Goal: Task Accomplishment & Management: Manage account settings

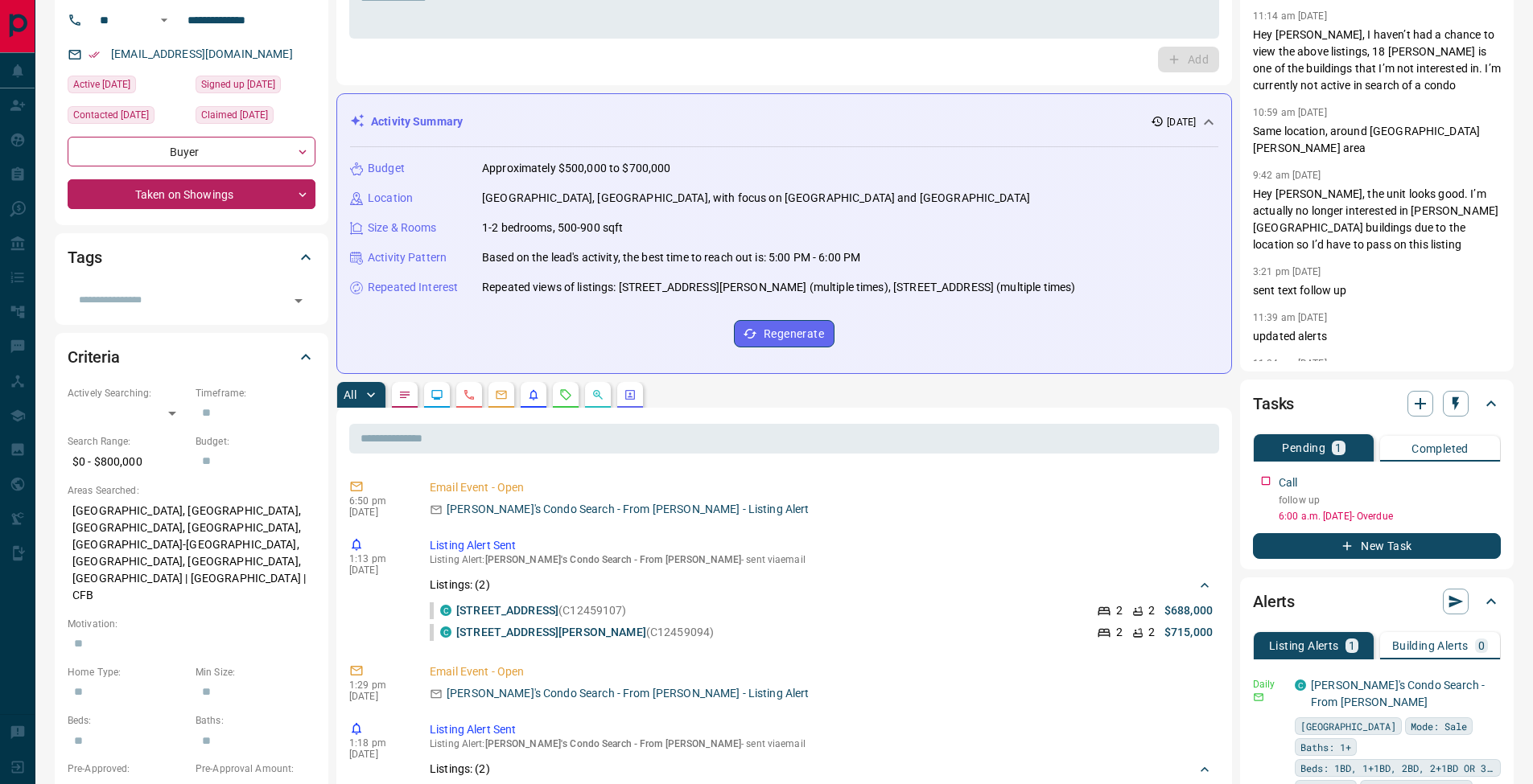
scroll to position [237, 0]
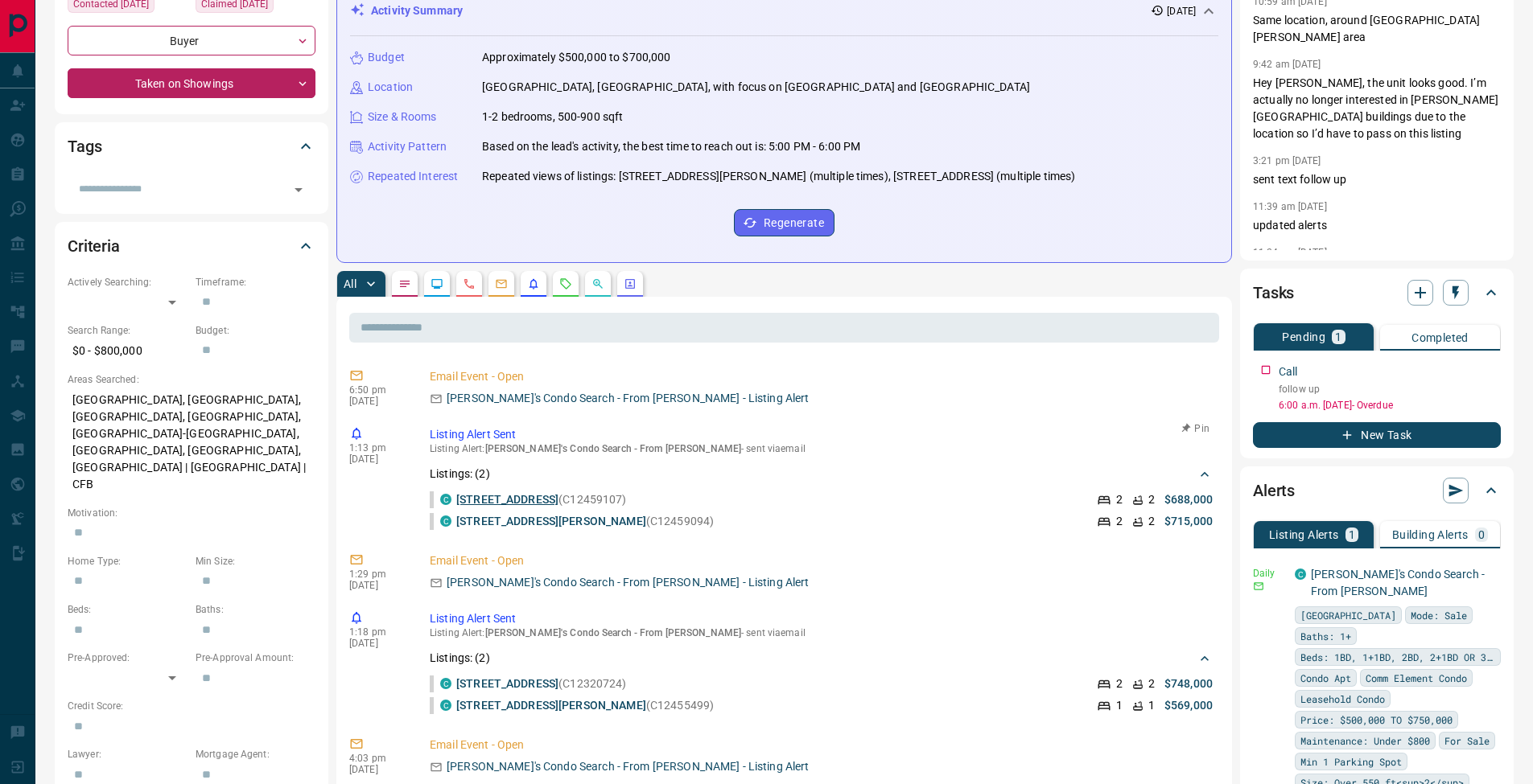
click at [559, 502] on link "[STREET_ADDRESS]" at bounding box center [507, 500] width 102 height 13
click at [1487, 369] on icon "button" at bounding box center [1491, 368] width 13 height 13
click at [1475, 394] on li "Edit" at bounding box center [1465, 399] width 71 height 24
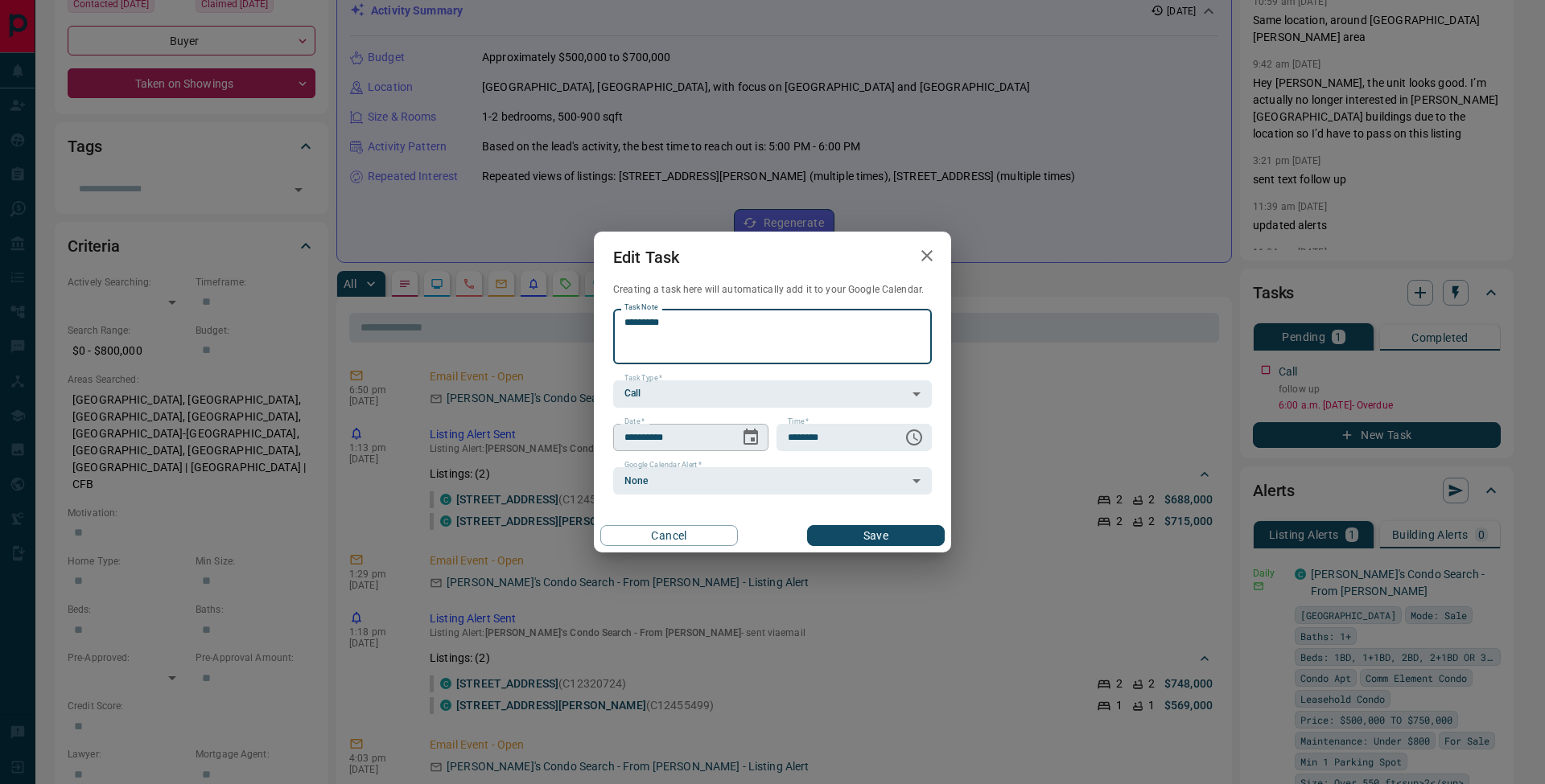
click at [752, 438] on icon "Choose date, selected date is Oct 15, 2025" at bounding box center [751, 437] width 15 height 16
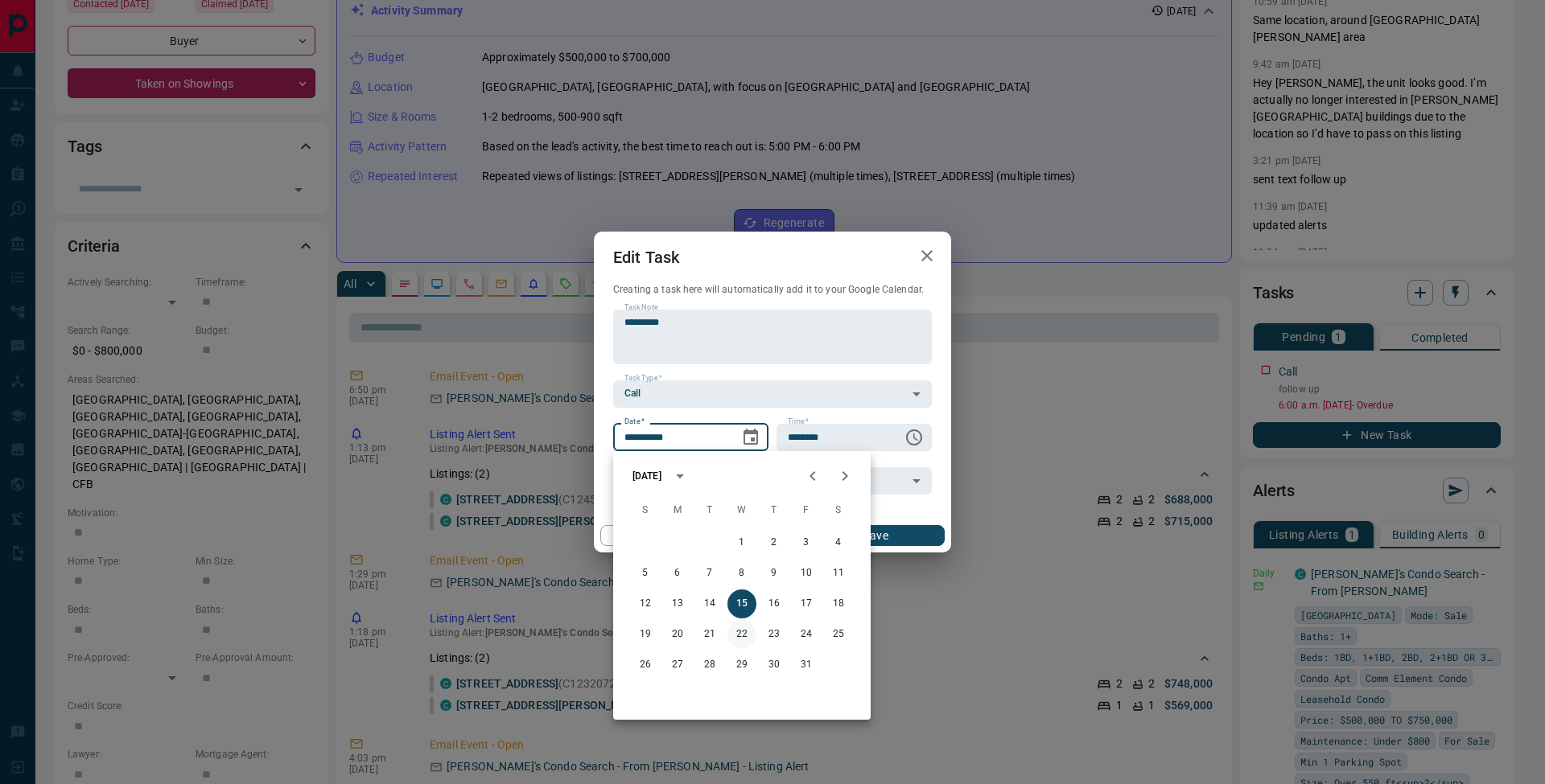
click at [739, 634] on button "22" at bounding box center [742, 635] width 29 height 29
type input "**********"
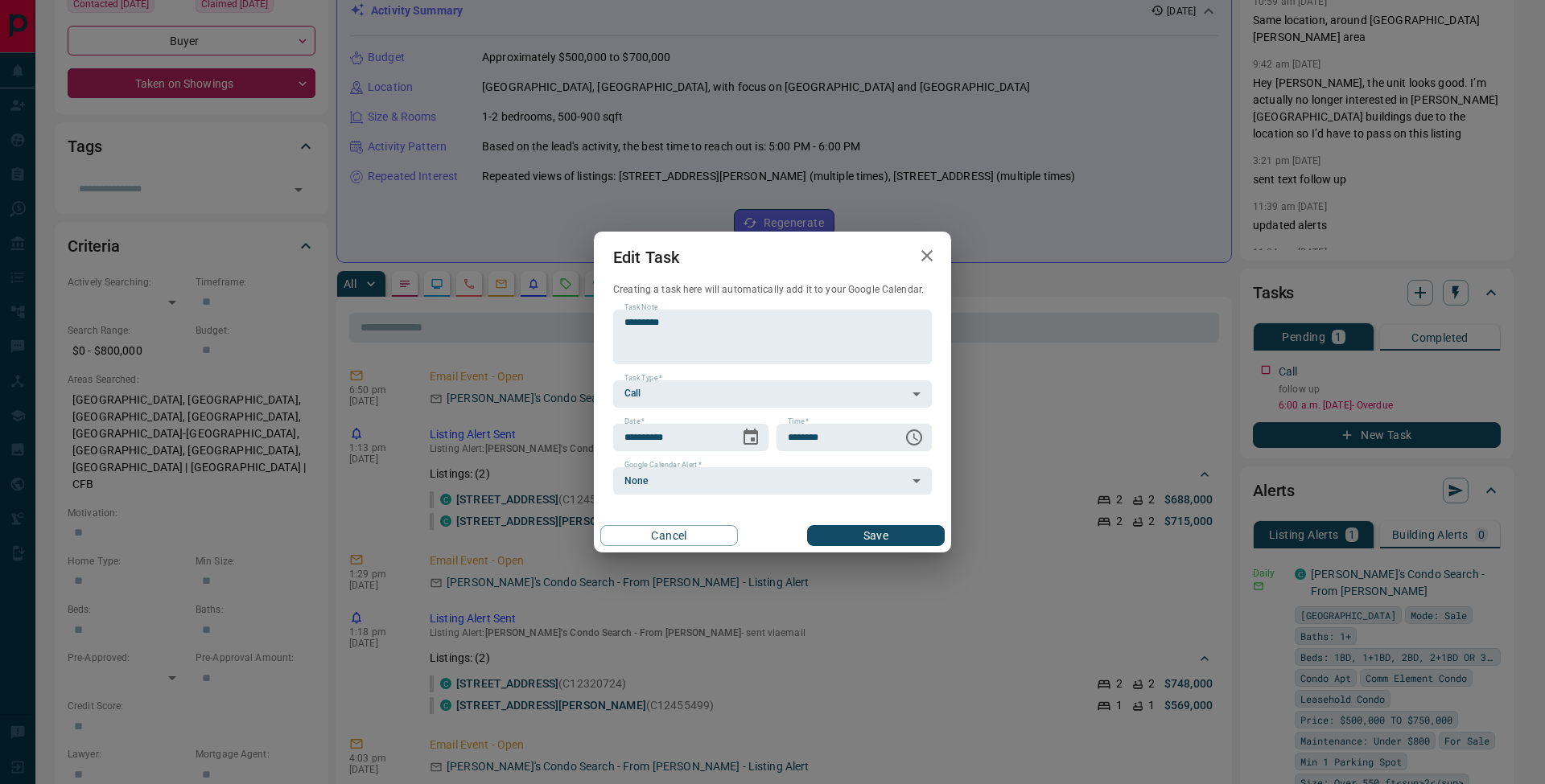
click at [907, 535] on button "Save" at bounding box center [876, 536] width 138 height 21
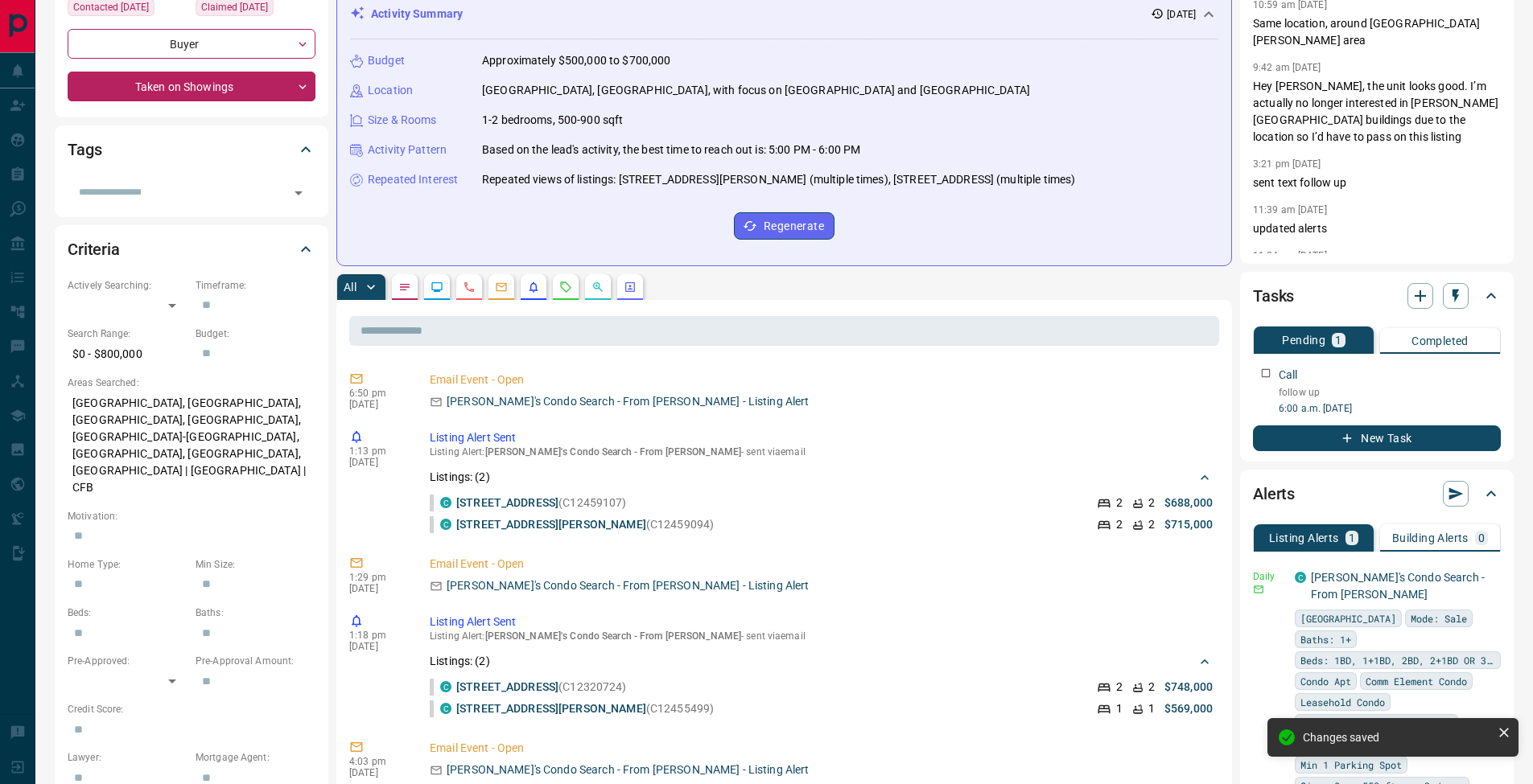
scroll to position [0, 0]
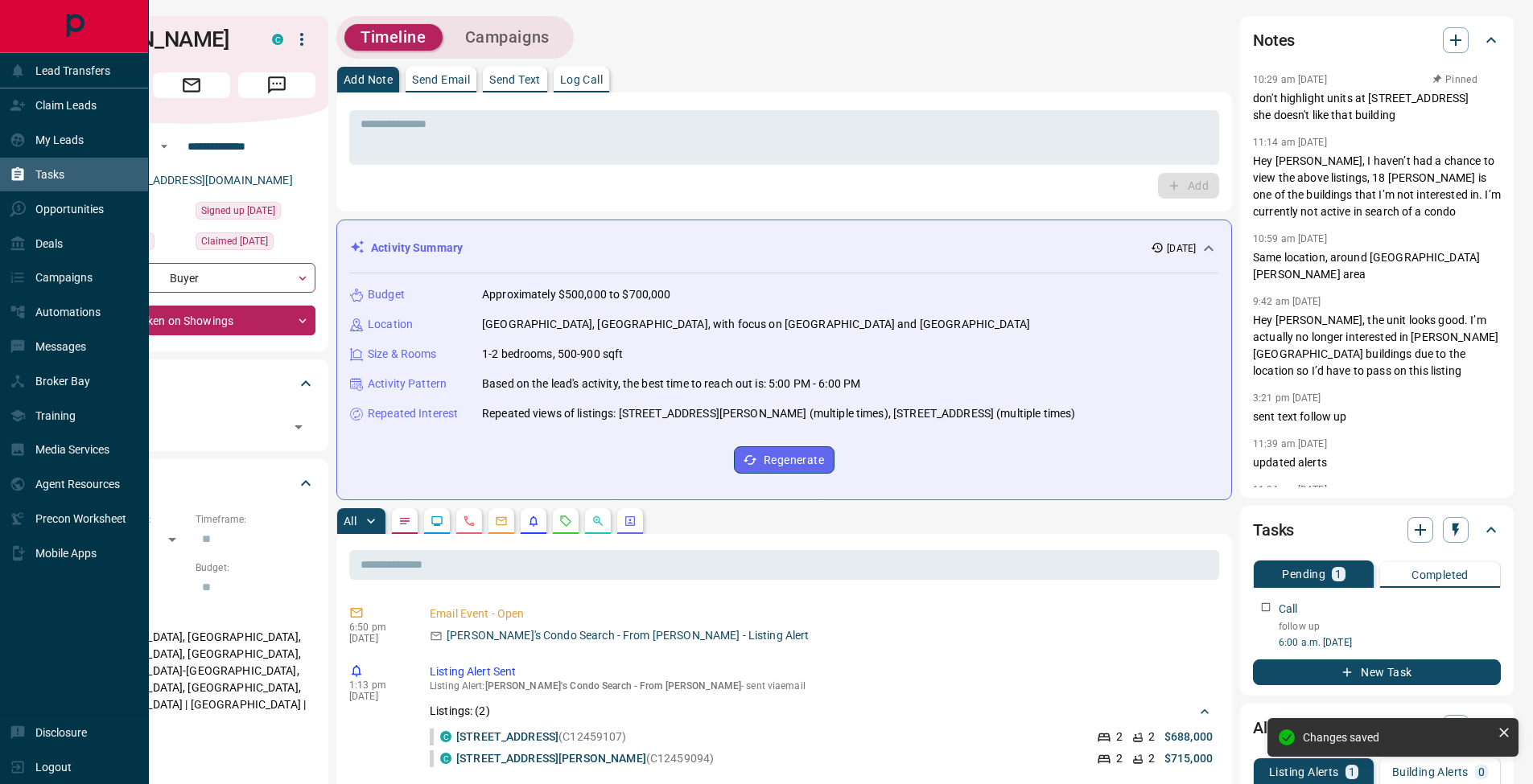
click at [30, 169] on div "Tasks" at bounding box center [37, 174] width 55 height 27
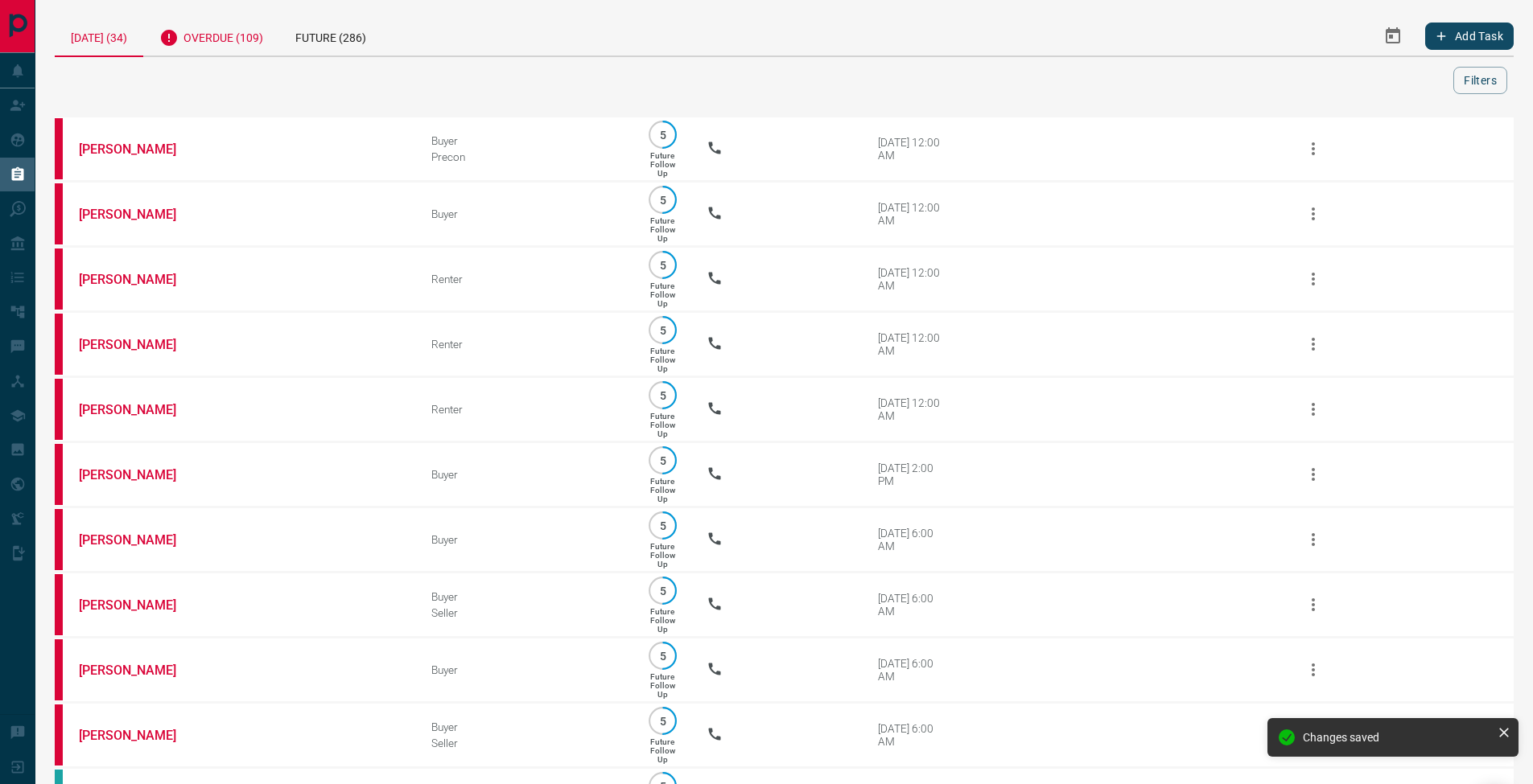
click at [233, 48] on div "Overdue (109)" at bounding box center [211, 36] width 136 height 39
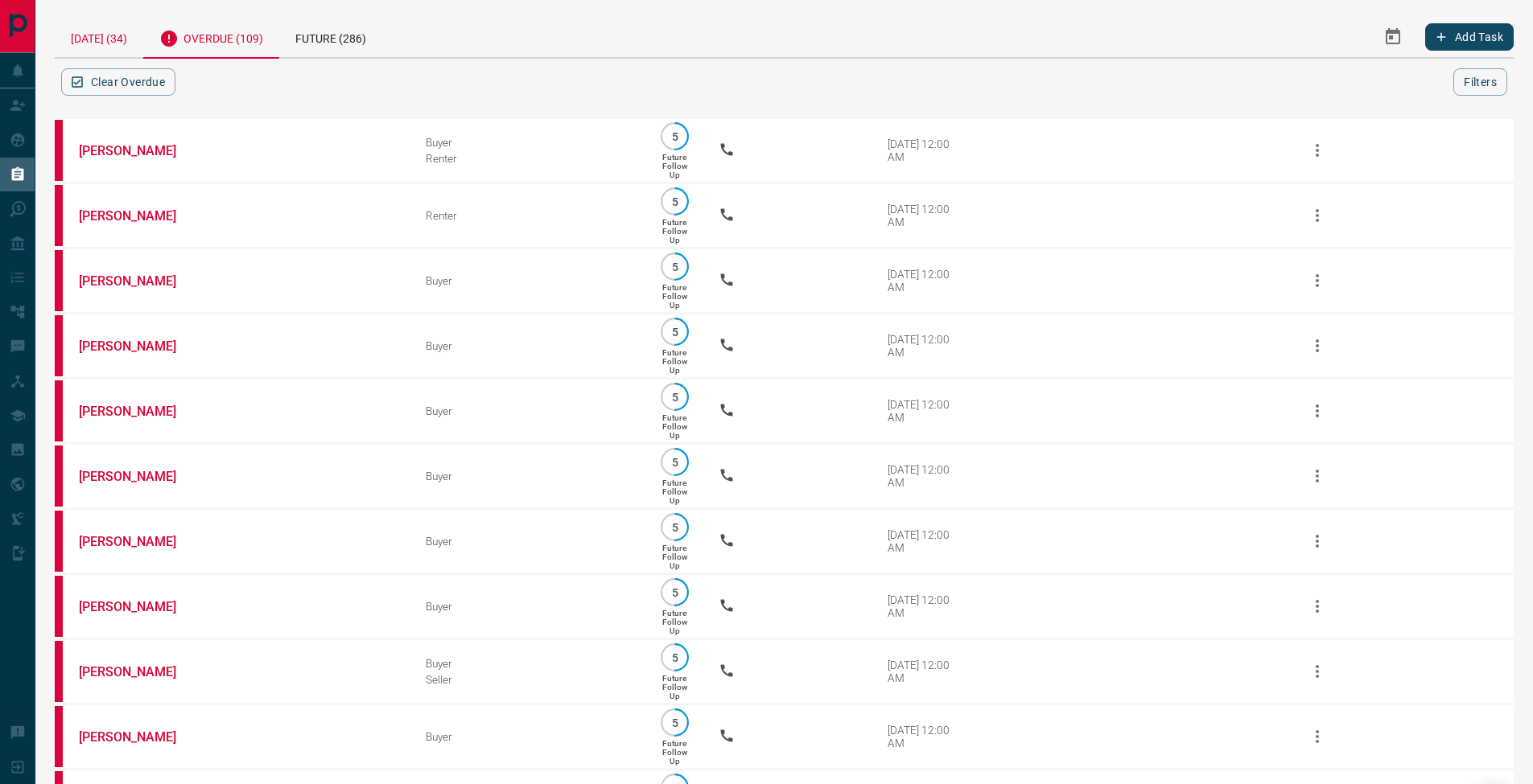
click at [115, 35] on div "[DATE] (34)" at bounding box center [99, 37] width 89 height 41
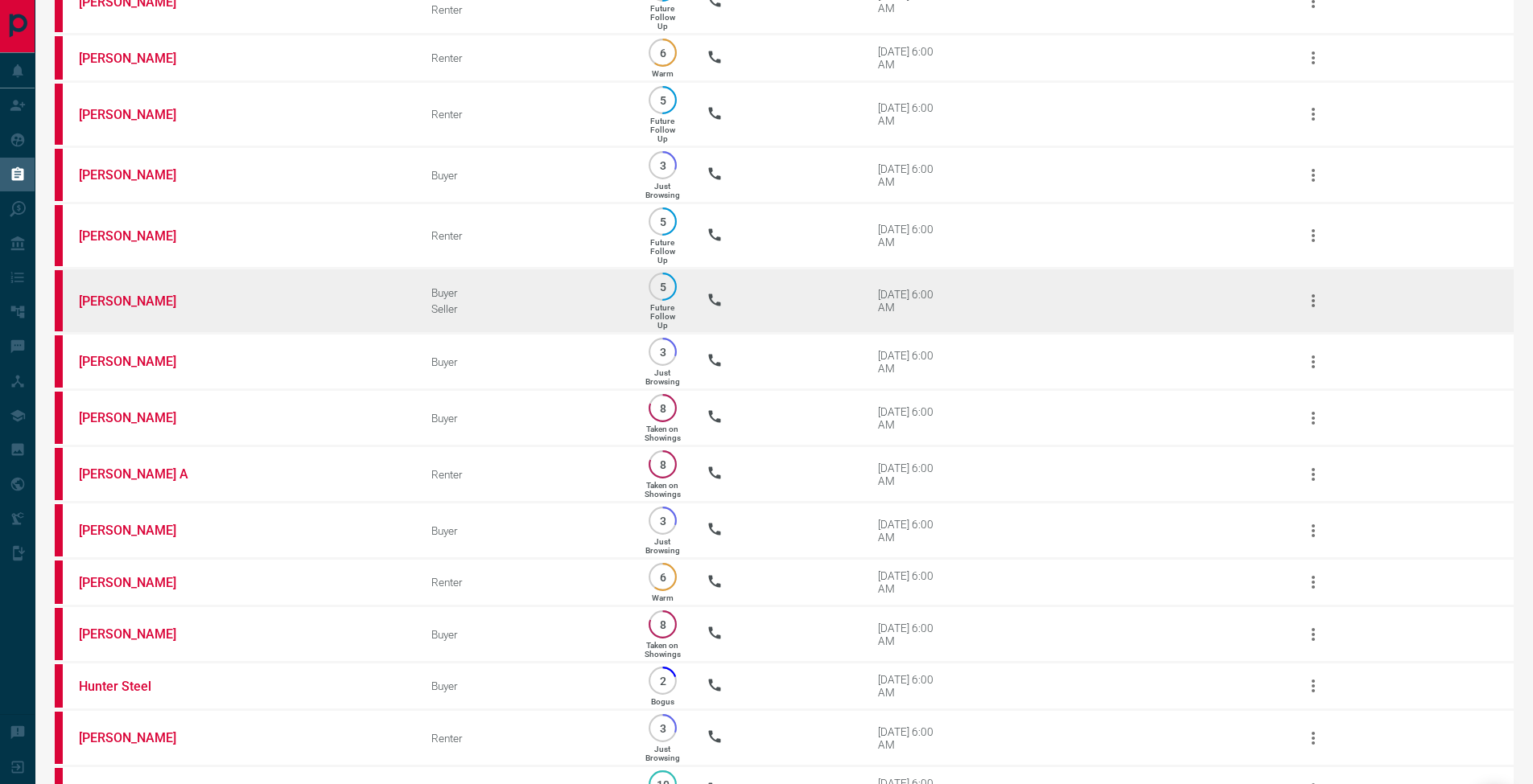
scroll to position [1436, 0]
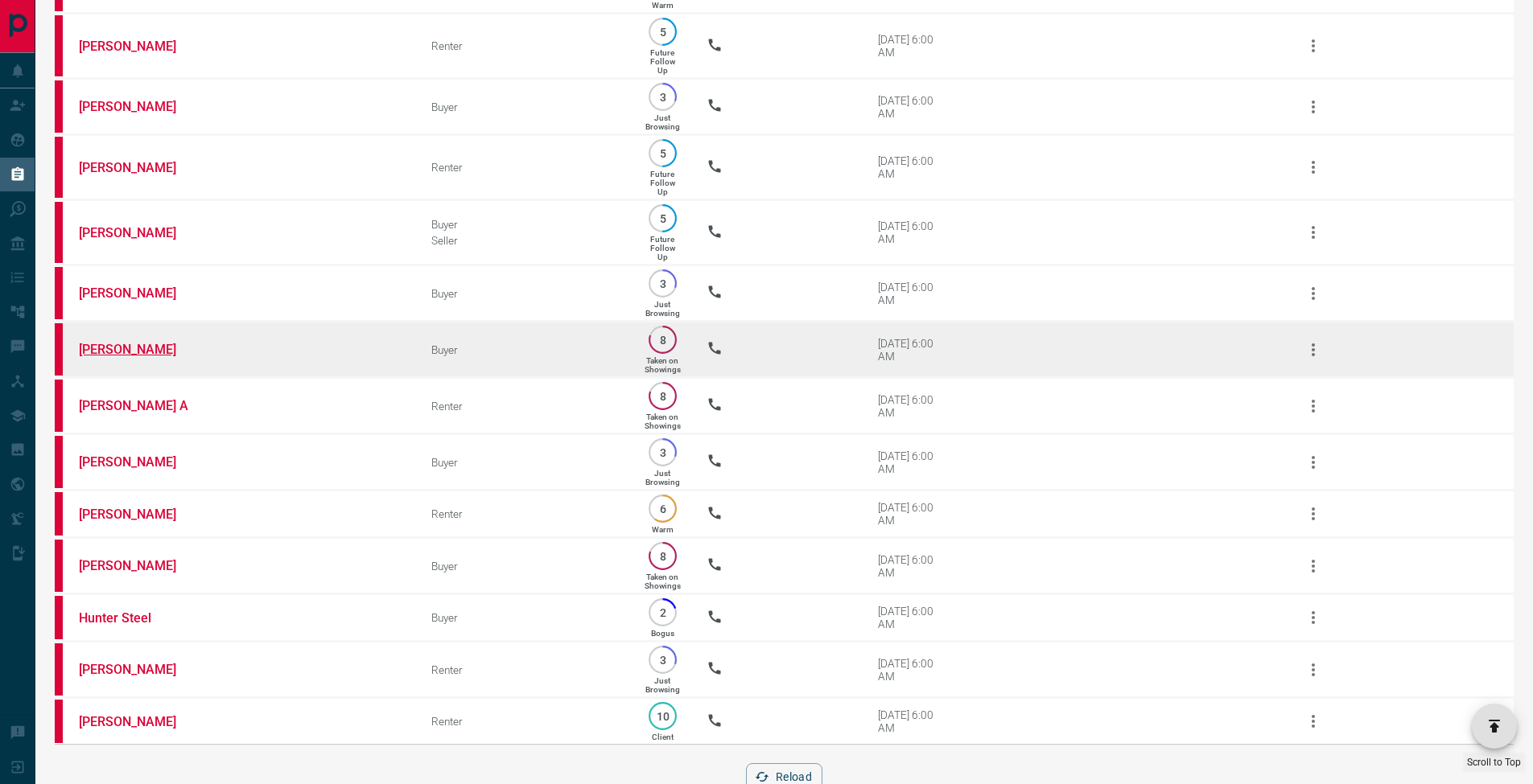
click at [109, 357] on link "[PERSON_NAME]" at bounding box center [139, 350] width 121 height 15
